Goal: Information Seeking & Learning: Understand process/instructions

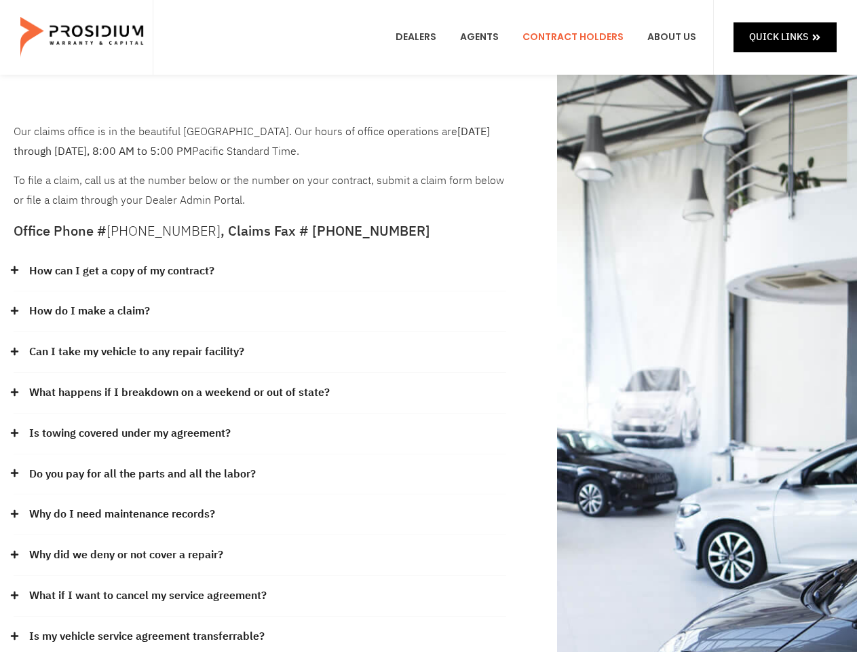
click at [428, 326] on div "How do I make a claim?" at bounding box center [260, 311] width 493 height 41
click at [260, 271] on div "How can I get a copy of my contract?" at bounding box center [260, 271] width 493 height 41
click at [121, 271] on link "How can I get a copy of my contract?" at bounding box center [121, 271] width 185 height 20
click at [260, 312] on div "How do I make a claim?" at bounding box center [260, 311] width 493 height 41
click at [89, 311] on link "How do I make a claim?" at bounding box center [89, 311] width 121 height 20
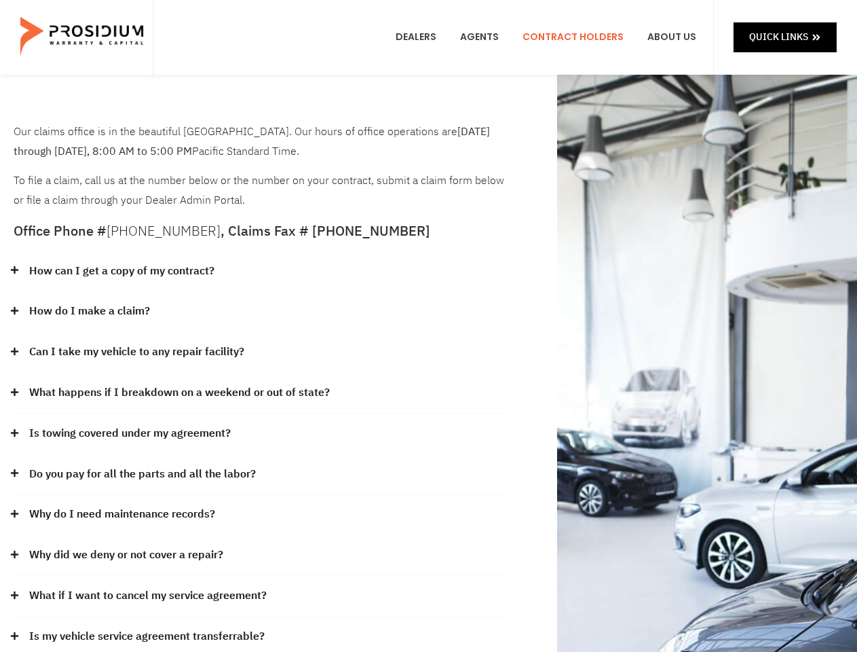
click at [260, 352] on div "Can I take my vehicle to any repair facility?" at bounding box center [260, 352] width 493 height 41
click at [137, 352] on link "Can I take my vehicle to any repair facility?" at bounding box center [136, 352] width 215 height 20
click at [260, 393] on link "What happens if I breakdown on a weekend or out of state?" at bounding box center [179, 393] width 301 height 20
click at [178, 392] on link "What happens if I breakdown on a weekend or out of state?" at bounding box center [179, 393] width 301 height 20
click at [260, 434] on div "Is towing covered under my agreement?" at bounding box center [260, 433] width 493 height 41
